Goal: Navigation & Orientation: Find specific page/section

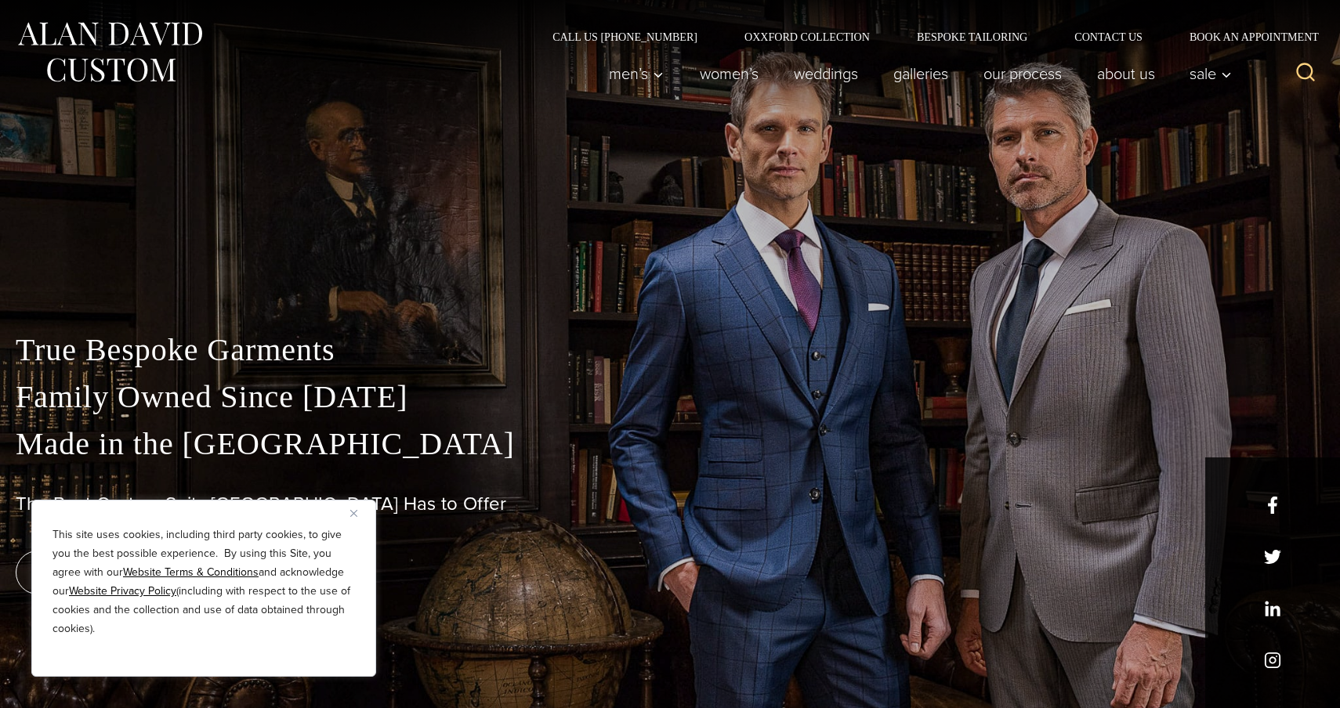
click at [355, 511] on img "Close" at bounding box center [353, 513] width 7 height 7
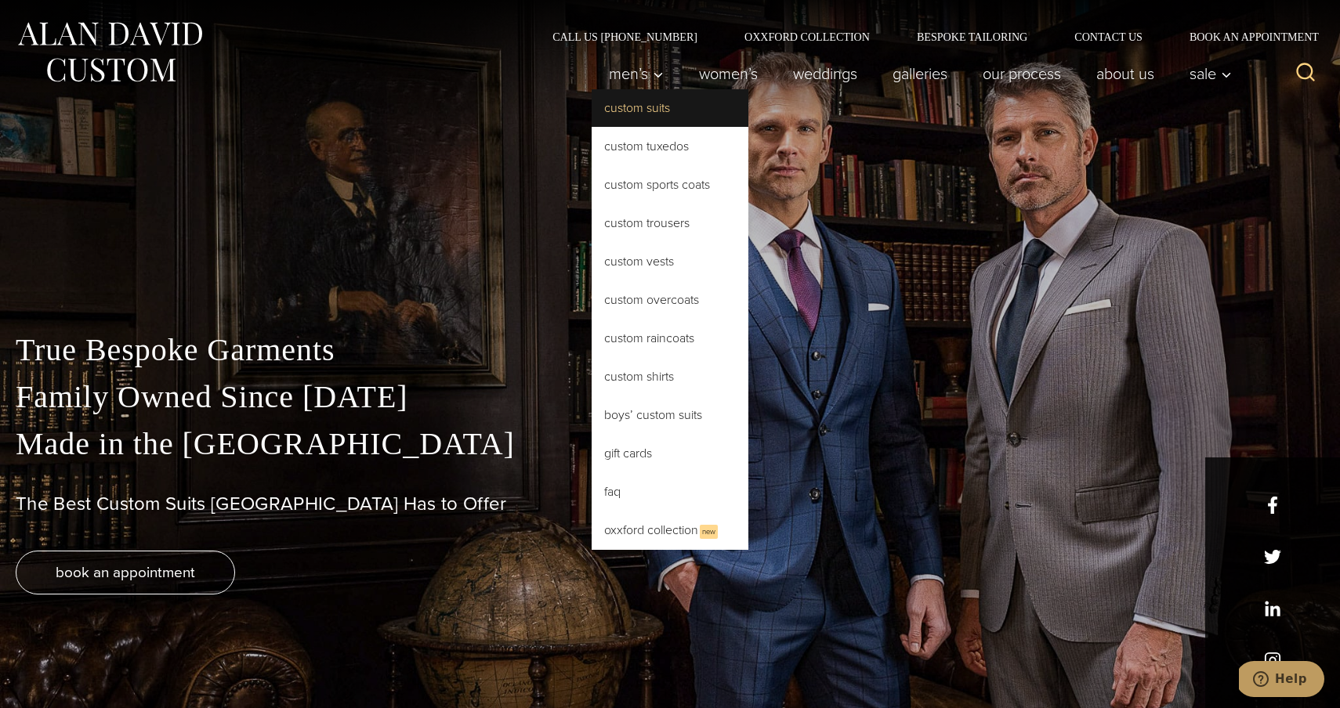
click at [635, 111] on link "Custom Suits" at bounding box center [670, 108] width 157 height 38
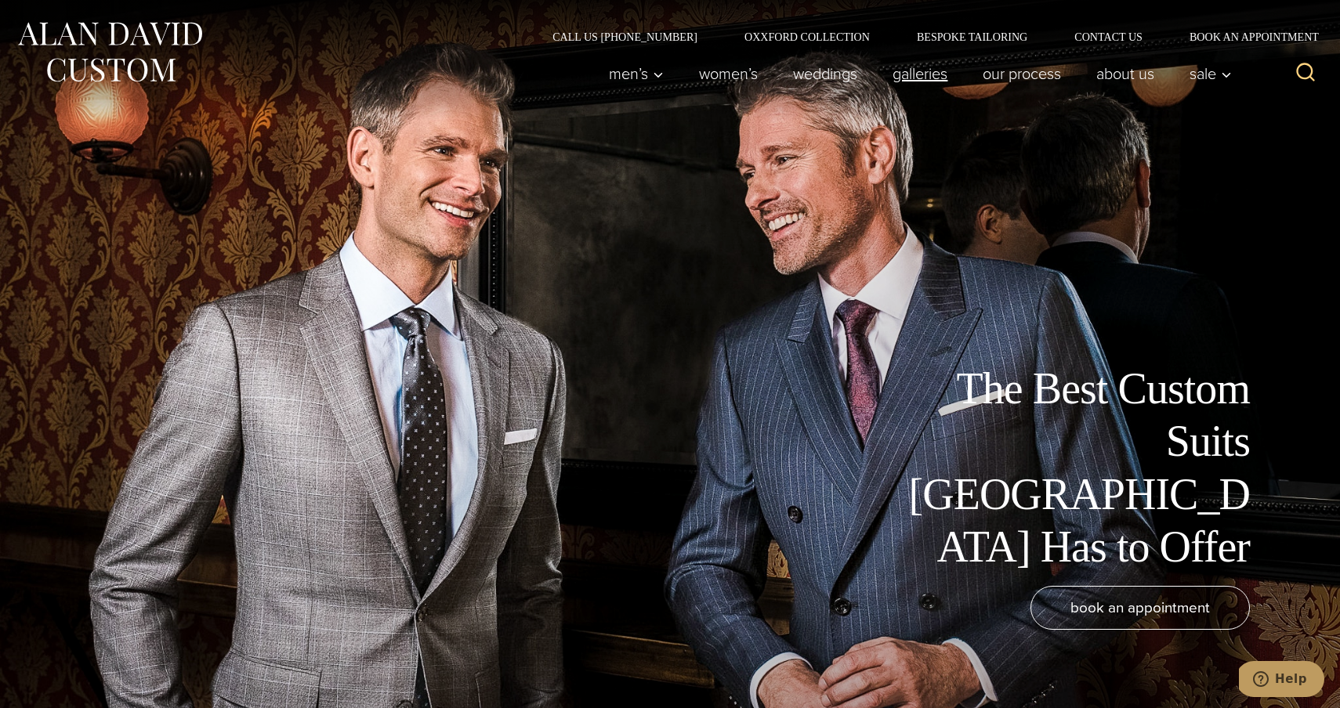
click at [916, 65] on link "Galleries" at bounding box center [920, 73] width 90 height 31
